Goal: Task Accomplishment & Management: Complete application form

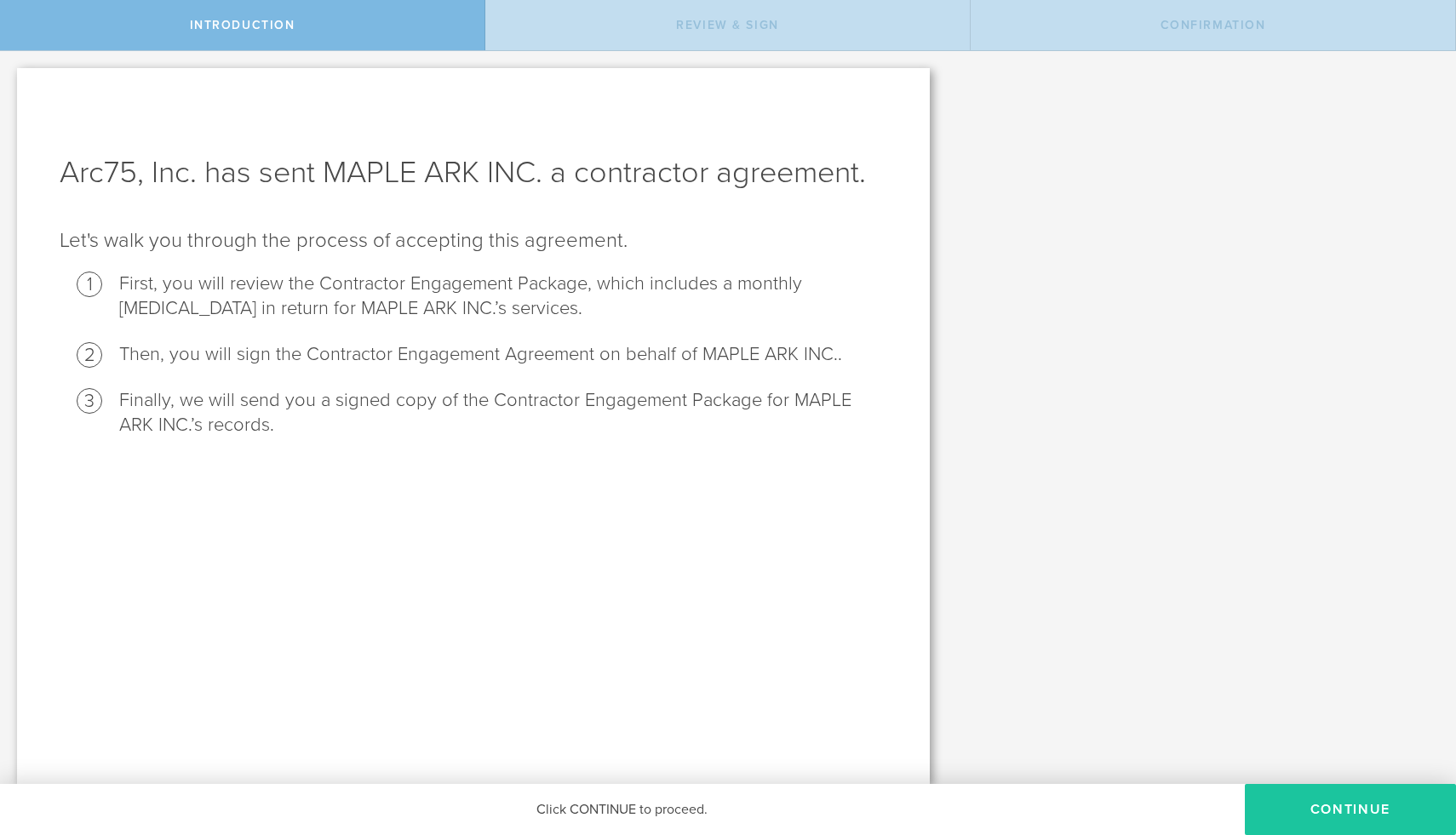
click at [1303, 813] on button "Continue" at bounding box center [1350, 809] width 211 height 51
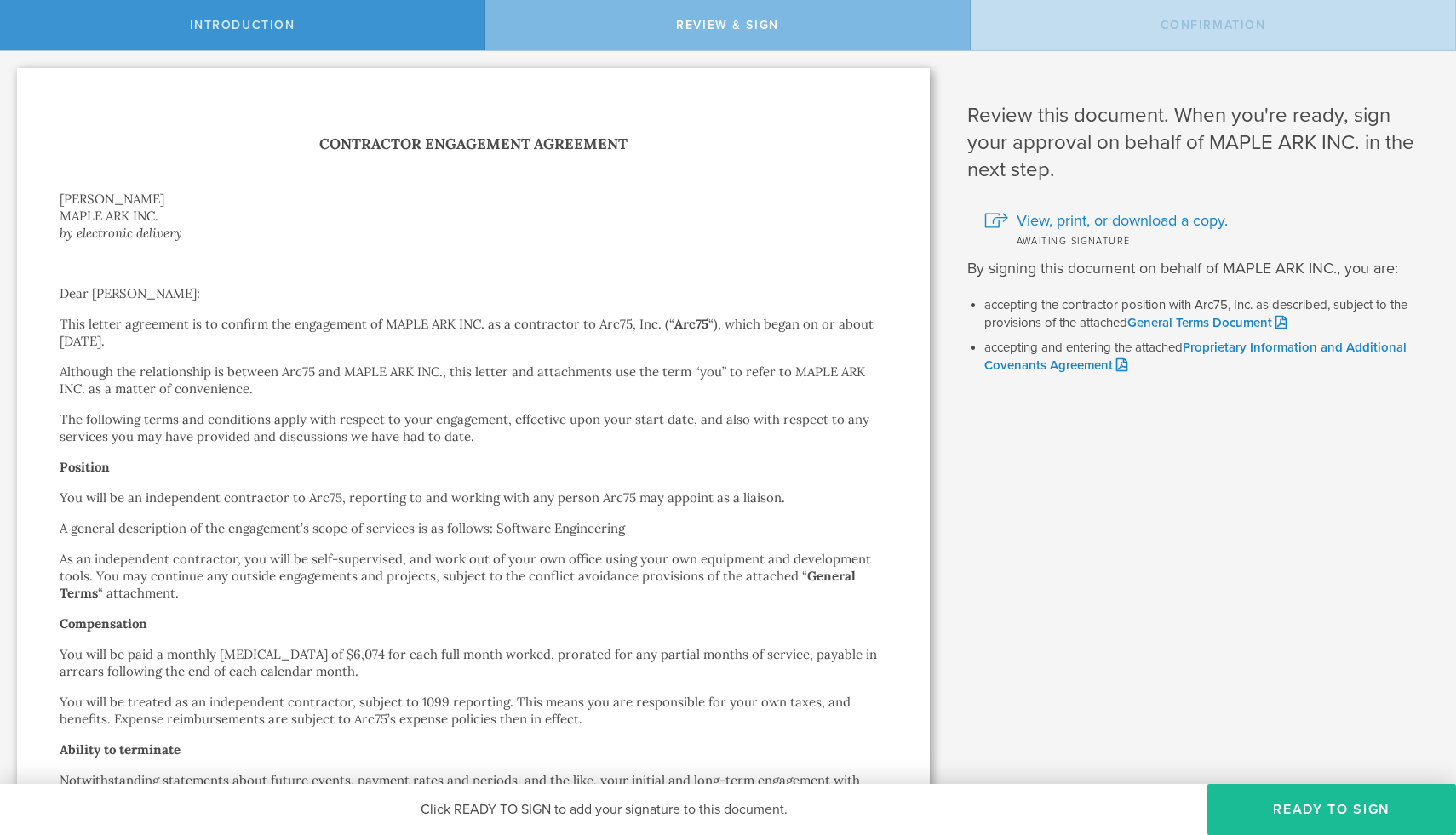
click at [882, 505] on p "You will be an independent contractor to Arc75, reporting to and working with a…" at bounding box center [474, 497] width 827 height 17
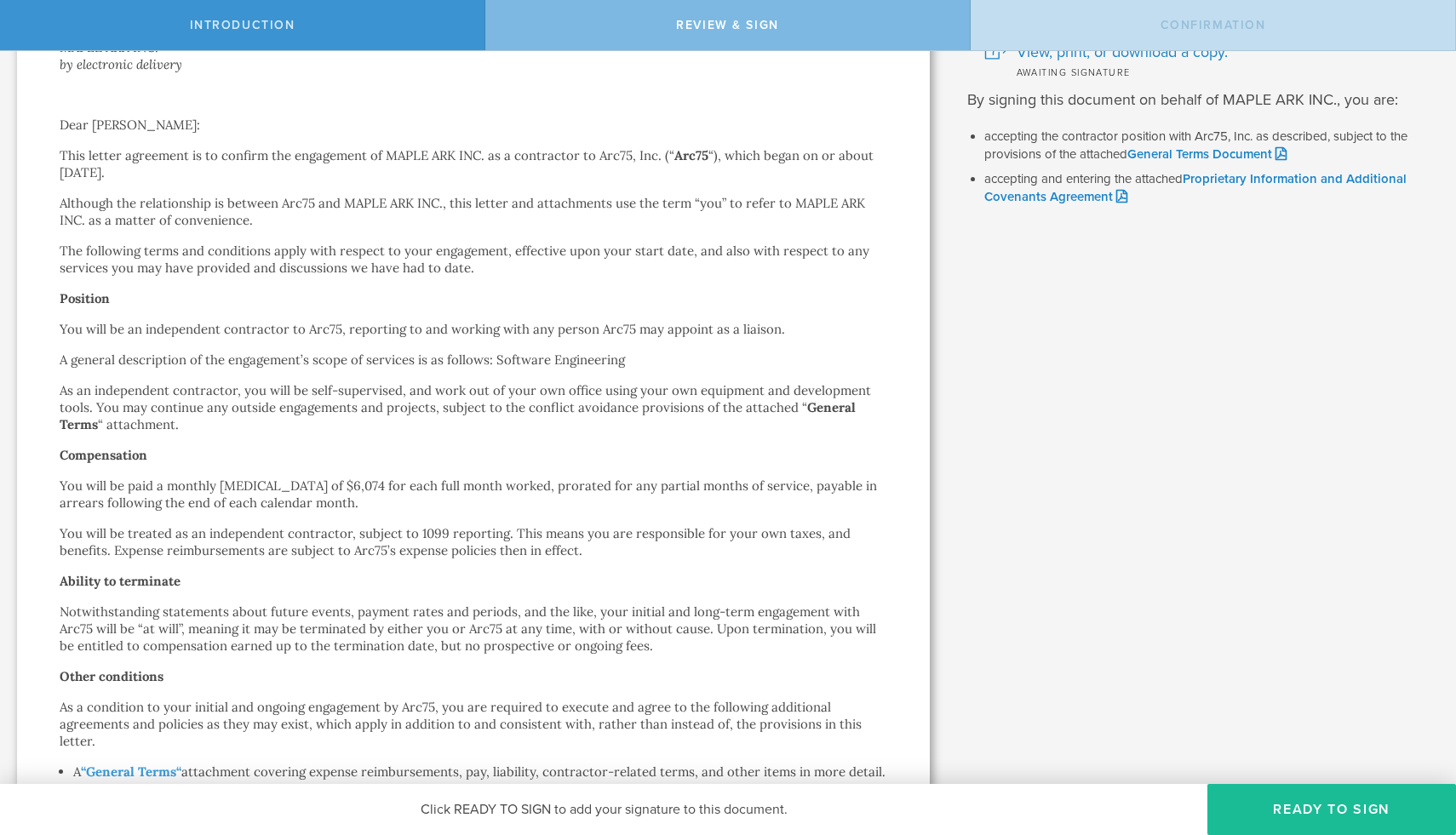
scroll to position [170, 0]
click at [905, 448] on div "Contractor Engagement Agreement [PERSON_NAME] MAPLE ARK INC. by electronic deli…" at bounding box center [473, 657] width 912 height 1518
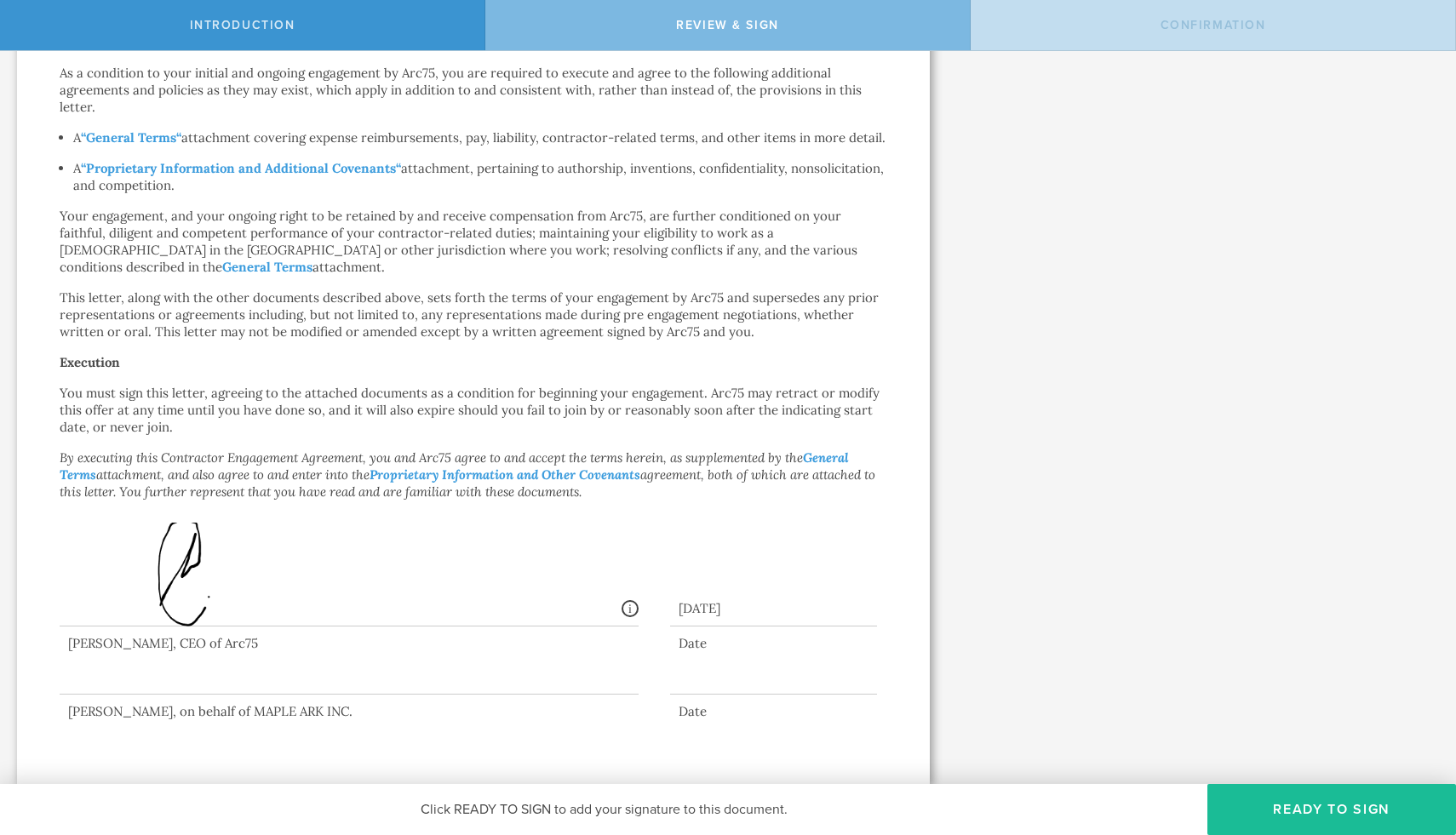
scroll to position [819, 0]
click at [490, 812] on div "Click READY TO SIGN to add your signature to this document." at bounding box center [604, 809] width 1207 height 51
click at [1343, 815] on button "Ready to Sign" at bounding box center [1331, 809] width 249 height 51
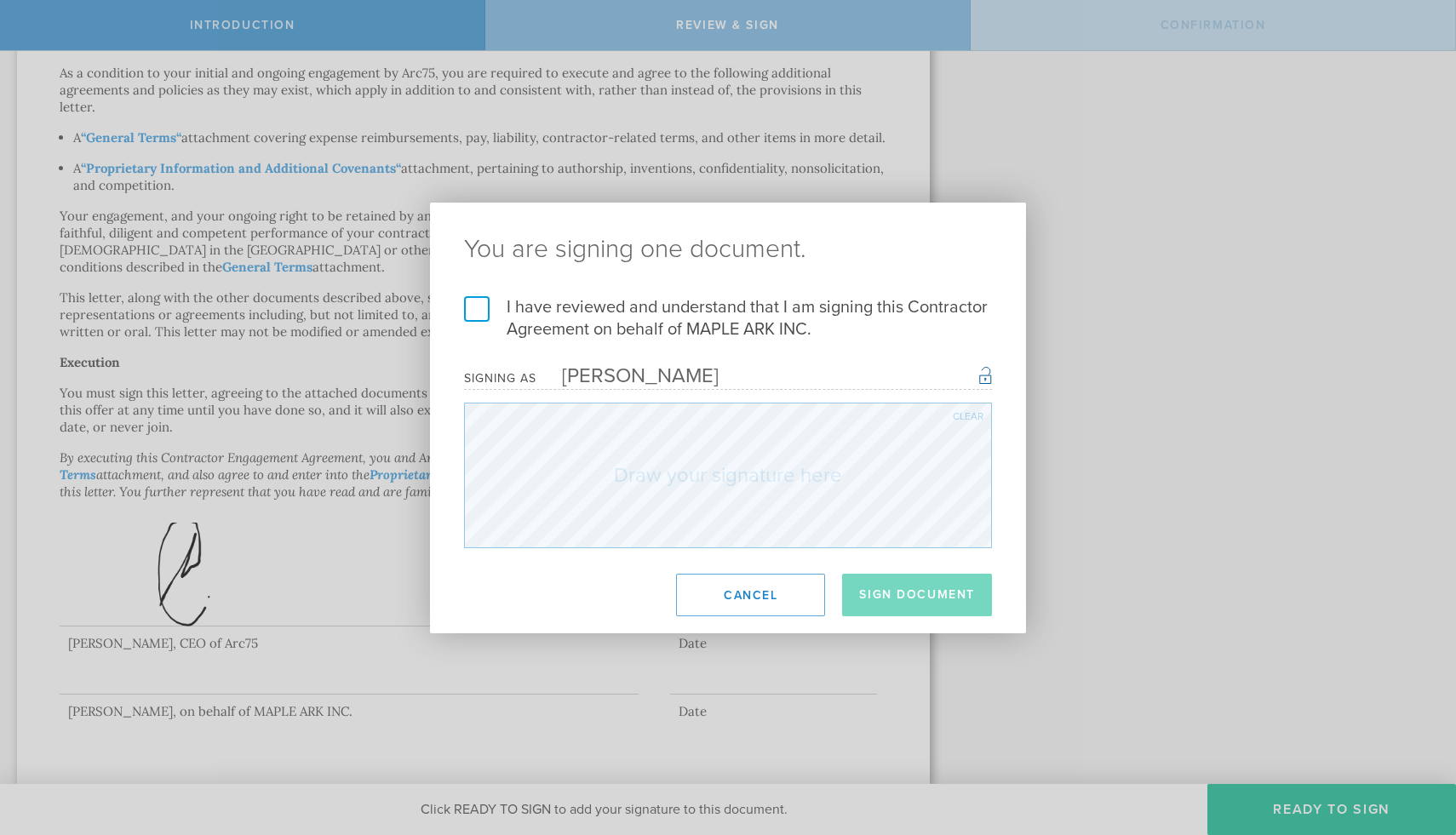
click at [483, 312] on label "I have reviewed and understand that I am signing this Contractor Agreement on b…" at bounding box center [728, 318] width 528 height 44
click at [0, 0] on input "I have reviewed and understand that I am signing this Contractor Agreement on b…" at bounding box center [0, 0] width 0 height 0
click at [880, 596] on button "Sign Document" at bounding box center [917, 594] width 150 height 43
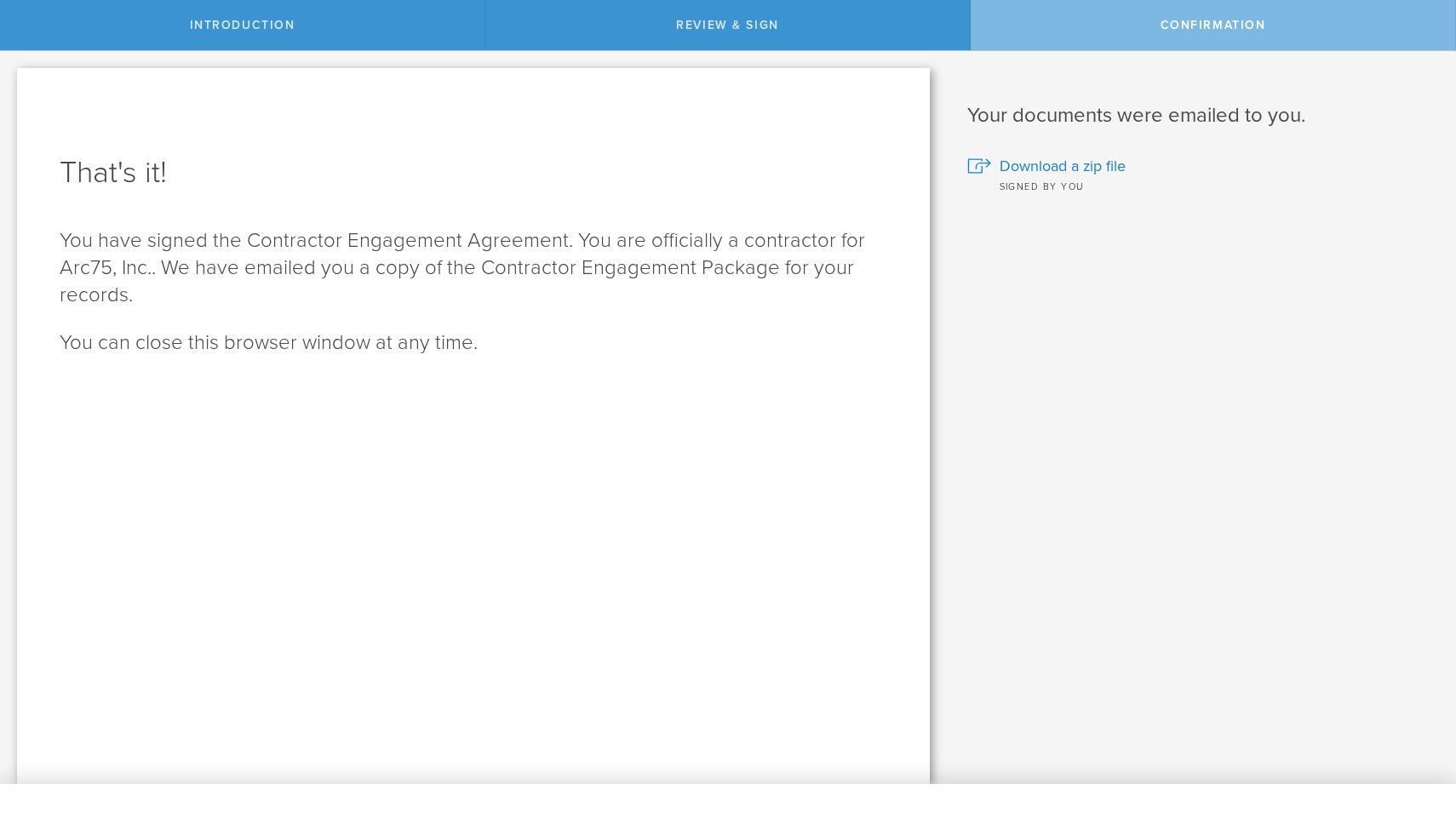
scroll to position [0, 0]
click at [1079, 165] on span "Download a zip file" at bounding box center [1062, 166] width 126 height 22
click at [983, 315] on div "Review this document. When you're ready, sign your approval on behalf of MAPLE …" at bounding box center [1201, 418] width 510 height 733
